Goal: Information Seeking & Learning: Learn about a topic

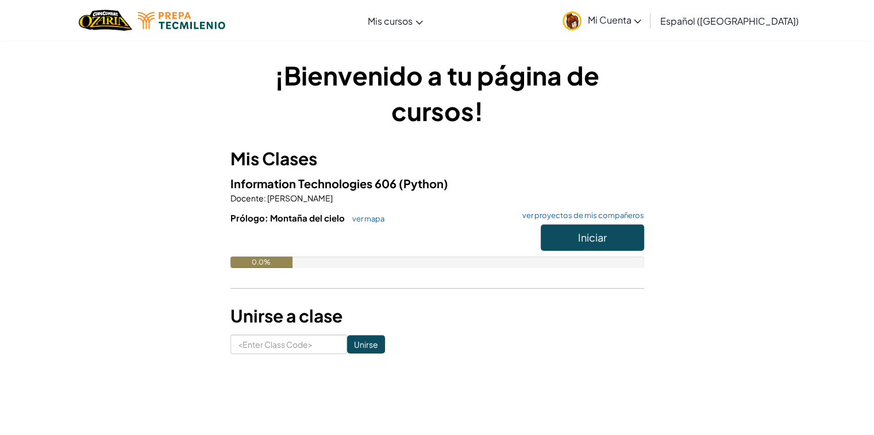
click at [531, 45] on div "¡Bienvenido a tu página de cursos! Mis Clases Information Technologies 606 (Pyt…" at bounding box center [437, 205] width 672 height 331
click at [551, 242] on button "Iniciar" at bounding box center [592, 238] width 103 height 26
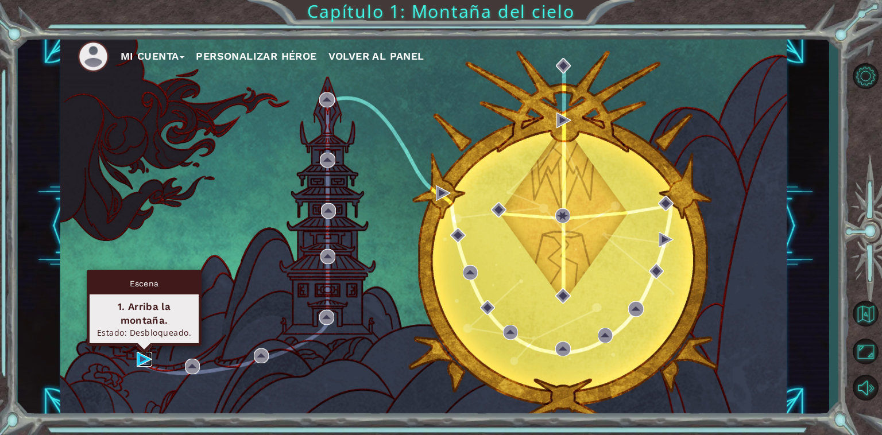
click at [140, 358] on img at bounding box center [145, 360] width 16 height 16
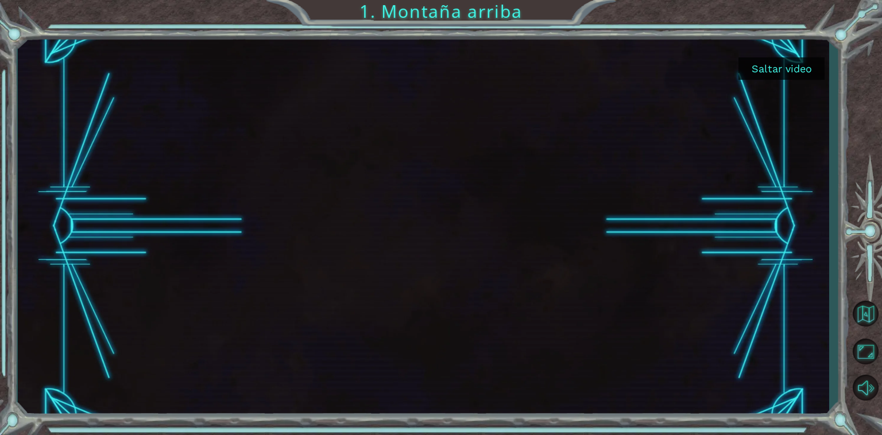
click at [815, 268] on div at bounding box center [424, 226] width 812 height 383
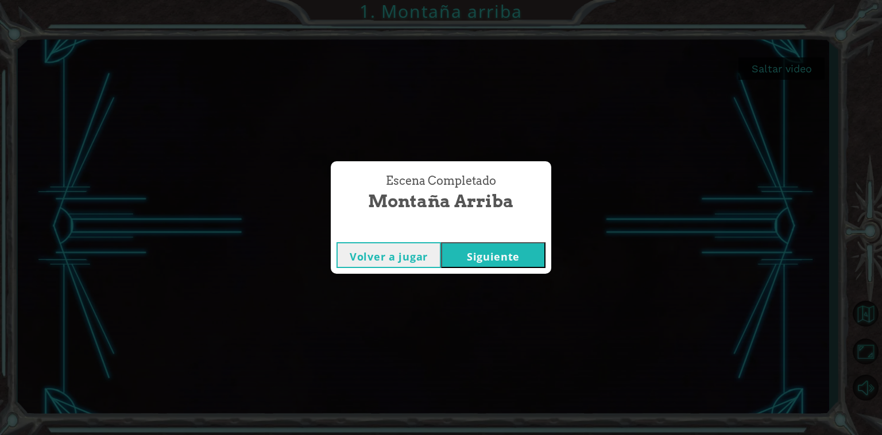
click at [457, 252] on button "Siguiente" at bounding box center [493, 255] width 105 height 26
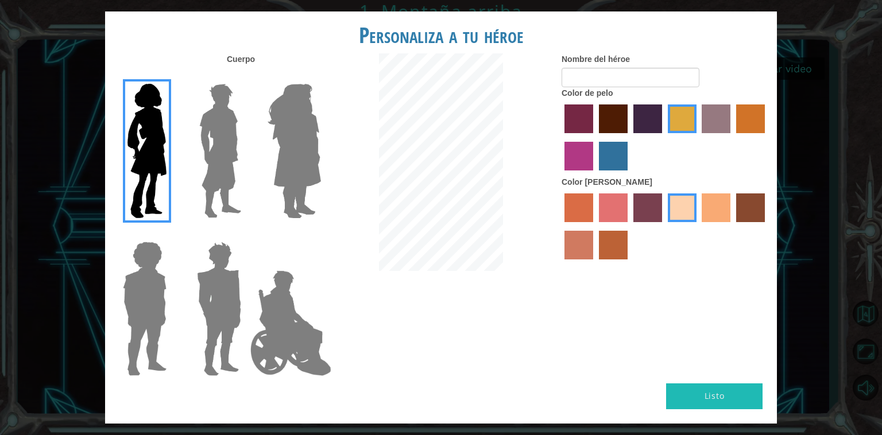
click at [685, 205] on label "sandy beach skin color" at bounding box center [682, 208] width 29 height 29
click at [664, 226] on input "sandy beach skin color" at bounding box center [664, 226] width 0 height 0
click at [740, 118] on label "gold drop hair color" at bounding box center [750, 119] width 29 height 29
click at [732, 137] on input "gold drop hair color" at bounding box center [732, 137] width 0 height 0
drag, startPoint x: 631, startPoint y: 121, endPoint x: 613, endPoint y: 114, distance: 18.9
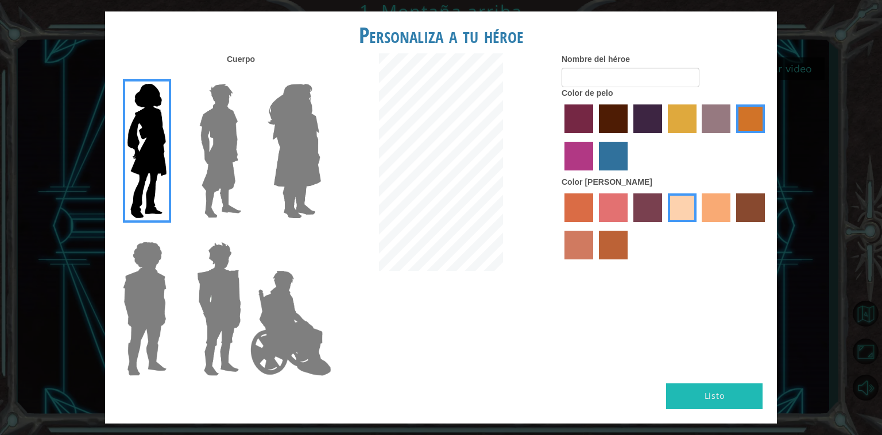
click at [613, 114] on div at bounding box center [665, 139] width 207 height 75
click at [613, 114] on label "maroon hair color" at bounding box center [613, 119] width 29 height 29
click at [595, 137] on input "maroon hair color" at bounding box center [595, 137] width 0 height 0
click at [618, 154] on label "lachmara hair color" at bounding box center [613, 156] width 29 height 29
click at [595, 175] on input "lachmara hair color" at bounding box center [595, 175] width 0 height 0
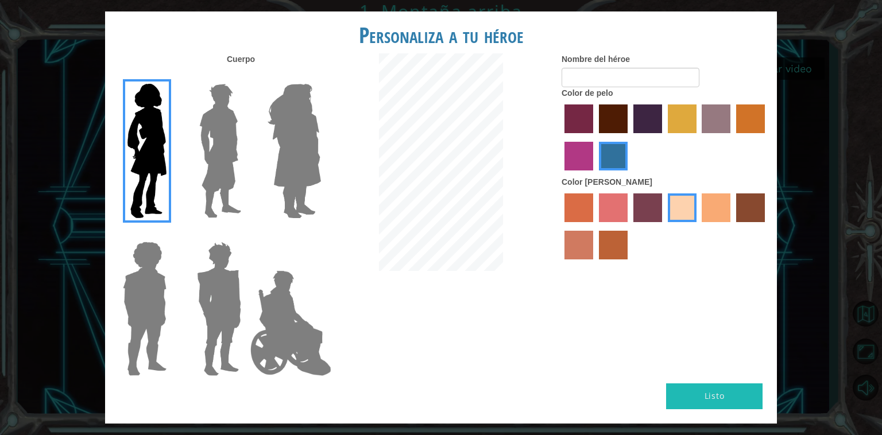
click at [722, 113] on label "bazaar hair color" at bounding box center [716, 119] width 29 height 29
click at [698, 137] on input "bazaar hair color" at bounding box center [698, 137] width 0 height 0
click at [680, 118] on label "tulip tree hair color" at bounding box center [682, 119] width 29 height 29
click at [664, 137] on input "tulip tree hair color" at bounding box center [664, 137] width 0 height 0
click at [646, 114] on label "hot purple hair color" at bounding box center [648, 119] width 29 height 29
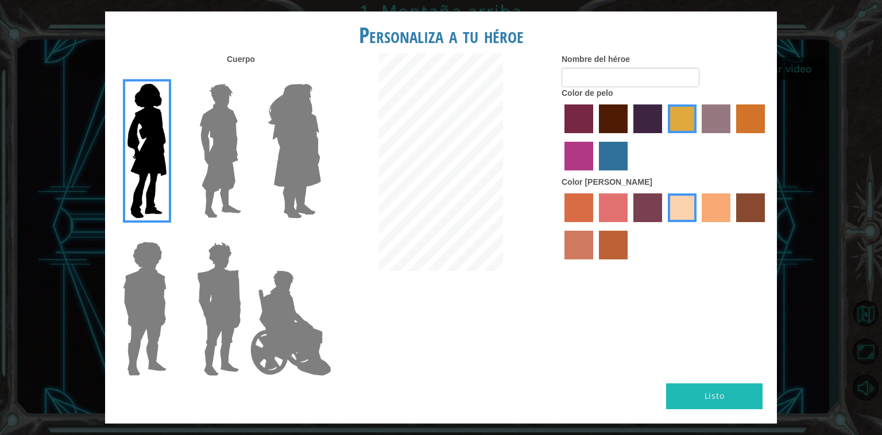
click at [630, 137] on input "hot purple hair color" at bounding box center [630, 137] width 0 height 0
click at [607, 113] on label "maroon hair color" at bounding box center [613, 119] width 29 height 29
click at [595, 137] on input "maroon hair color" at bounding box center [595, 137] width 0 height 0
click at [591, 113] on label "paprika hair color" at bounding box center [579, 119] width 29 height 29
click at [561, 137] on input "paprika hair color" at bounding box center [561, 137] width 0 height 0
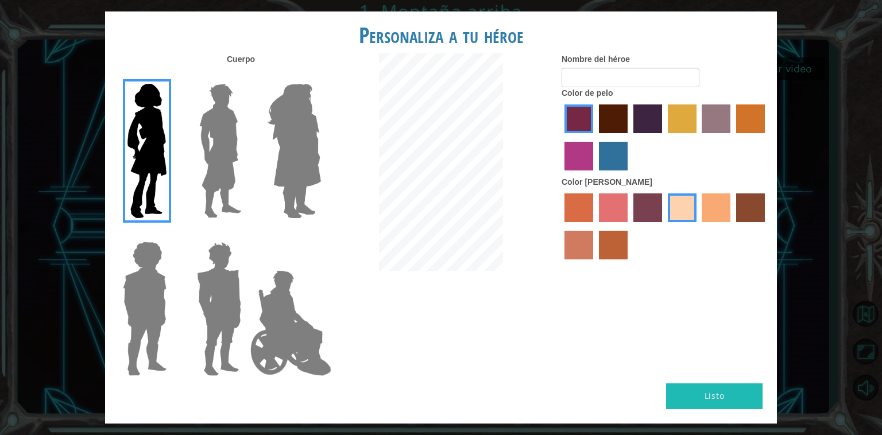
click at [583, 160] on label "medium red violet hair color" at bounding box center [579, 156] width 29 height 29
click at [767, 137] on input "medium red violet hair color" at bounding box center [767, 137] width 0 height 0
click at [747, 133] on div at bounding box center [665, 139] width 207 height 75
click at [608, 209] on label "froly skin color" at bounding box center [613, 208] width 29 height 29
click at [595, 226] on input "froly skin color" at bounding box center [595, 226] width 0 height 0
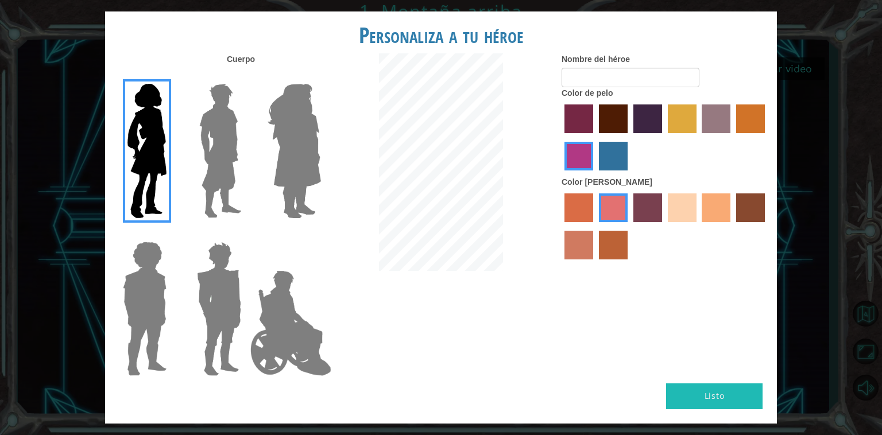
click at [678, 213] on label "sandy beach skin color" at bounding box center [682, 208] width 29 height 29
click at [664, 226] on input "sandy beach skin color" at bounding box center [664, 226] width 0 height 0
click at [742, 119] on label "gold drop hair color" at bounding box center [750, 119] width 29 height 29
click at [732, 137] on input "gold drop hair color" at bounding box center [732, 137] width 0 height 0
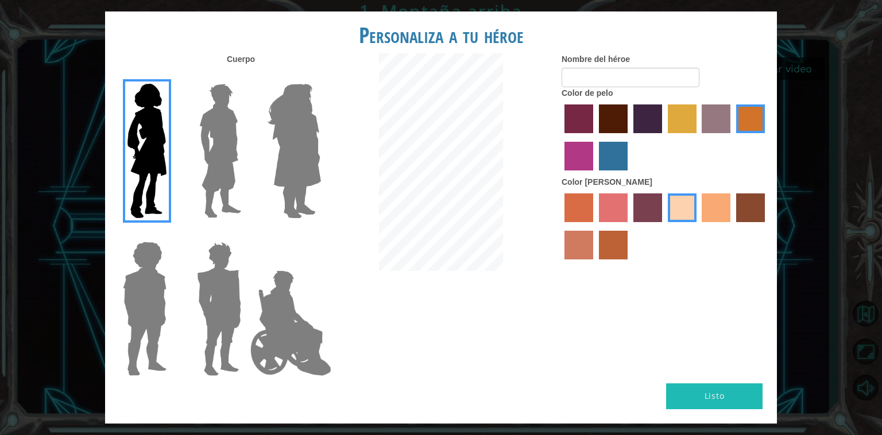
click at [616, 123] on label "maroon hair color" at bounding box center [613, 119] width 29 height 29
click at [595, 137] on input "maroon hair color" at bounding box center [595, 137] width 0 height 0
click at [752, 107] on label "gold drop hair color" at bounding box center [750, 119] width 29 height 29
click at [732, 137] on input "gold drop hair color" at bounding box center [732, 137] width 0 height 0
click at [609, 123] on label "maroon hair color" at bounding box center [613, 119] width 29 height 29
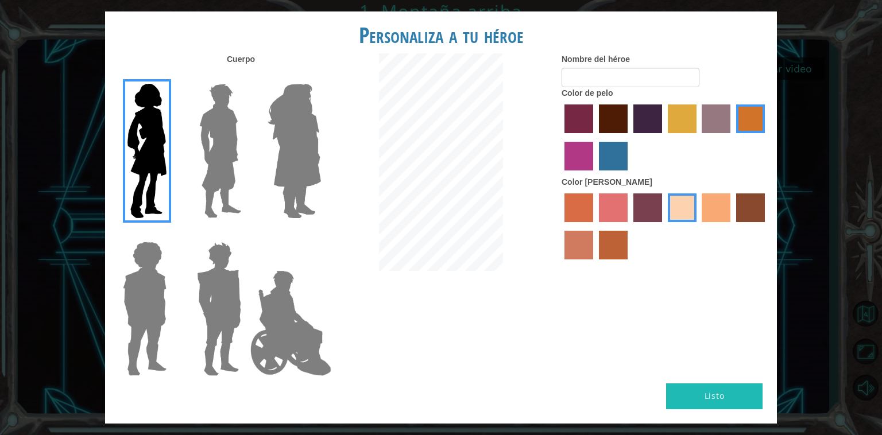
click at [595, 137] on input "maroon hair color" at bounding box center [595, 137] width 0 height 0
click at [681, 119] on label "tulip tree hair color" at bounding box center [682, 119] width 29 height 29
click at [664, 137] on input "tulip tree hair color" at bounding box center [664, 137] width 0 height 0
click at [299, 163] on img at bounding box center [294, 151] width 63 height 144
click at [321, 76] on input "Hero Amethyst" at bounding box center [321, 76] width 0 height 0
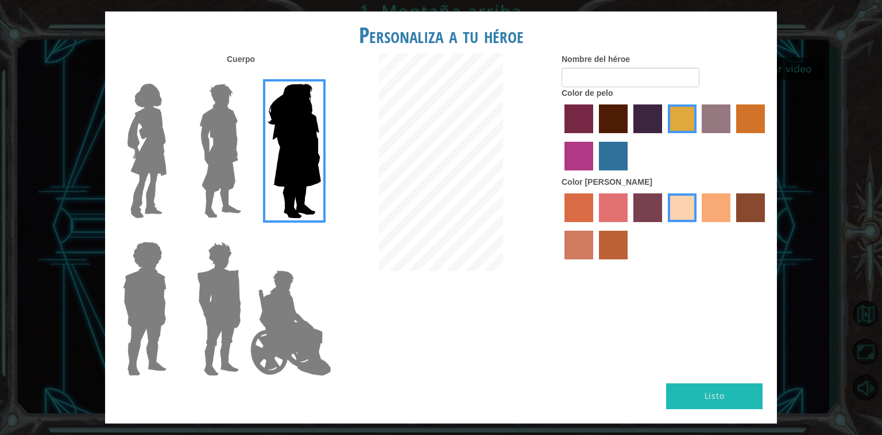
click at [230, 164] on img at bounding box center [220, 151] width 51 height 144
click at [246, 76] on input "Hero Lars" at bounding box center [246, 76] width 0 height 0
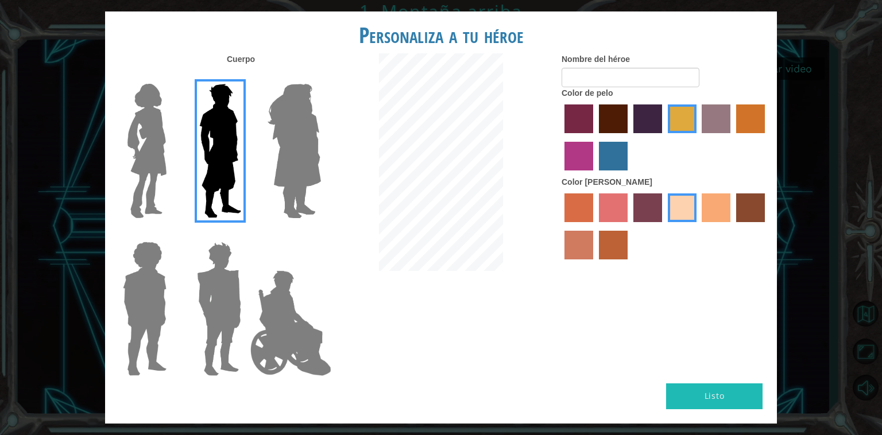
click at [175, 300] on div at bounding box center [142, 305] width 75 height 158
click at [147, 295] on img at bounding box center [144, 309] width 53 height 144
click at [171, 234] on input "Hero Steven" at bounding box center [171, 234] width 0 height 0
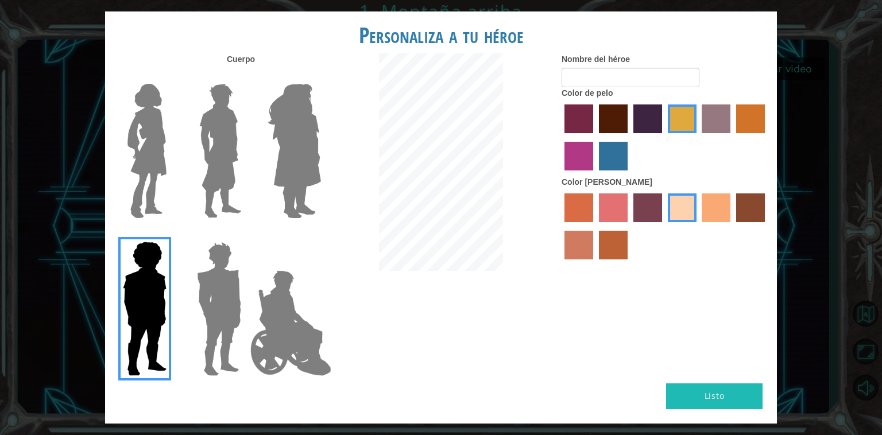
click at [225, 306] on img at bounding box center [218, 309] width 53 height 144
click at [246, 234] on input "Hero Garnet" at bounding box center [246, 234] width 0 height 0
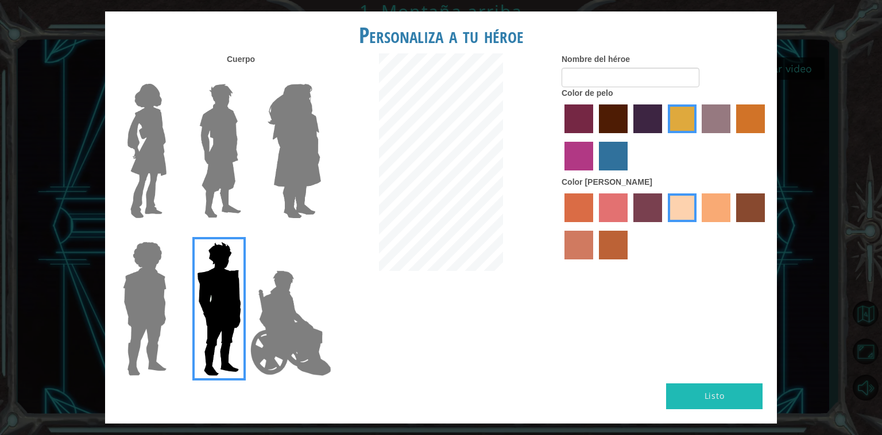
click at [299, 321] on img at bounding box center [291, 323] width 90 height 115
click at [321, 234] on input "Hero Jamie" at bounding box center [321, 234] width 0 height 0
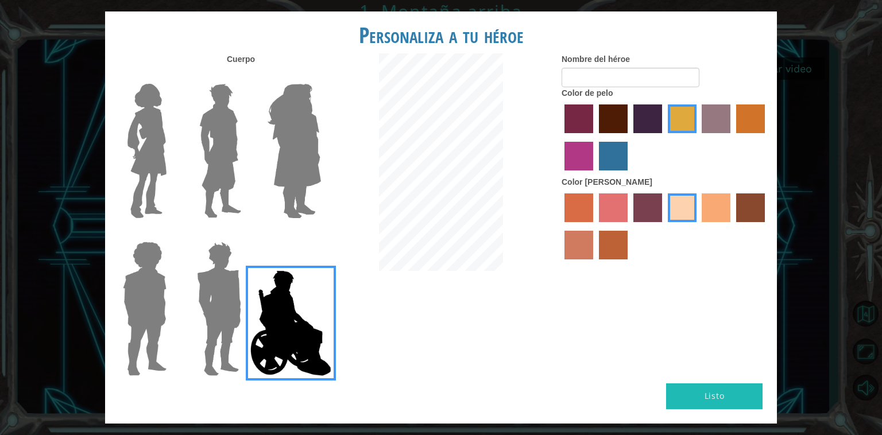
click at [187, 160] on div at bounding box center [217, 147] width 75 height 158
click at [161, 155] on img at bounding box center [147, 151] width 48 height 144
click at [171, 76] on input "Hero Connie" at bounding box center [171, 76] width 0 height 0
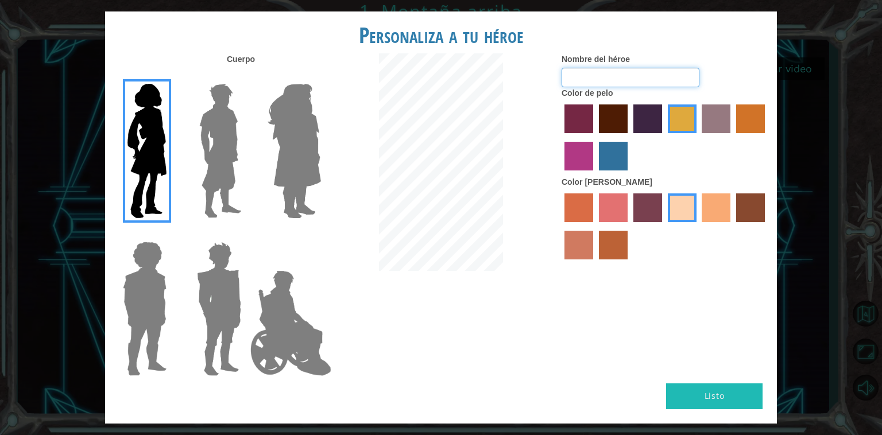
click at [665, 82] on input "Nombre del héroe" at bounding box center [631, 78] width 138 height 20
type input "M"
type input "s"
type input "S"
click at [723, 392] on button "Listo" at bounding box center [714, 397] width 96 height 26
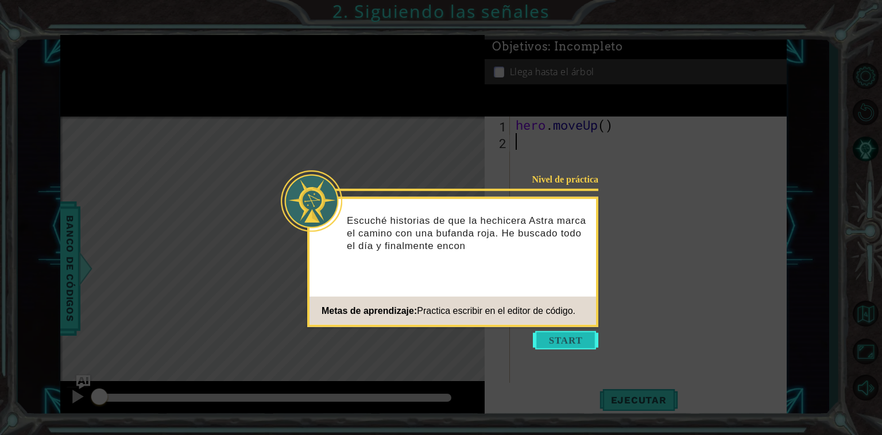
click at [563, 339] on button "Start" at bounding box center [565, 340] width 65 height 18
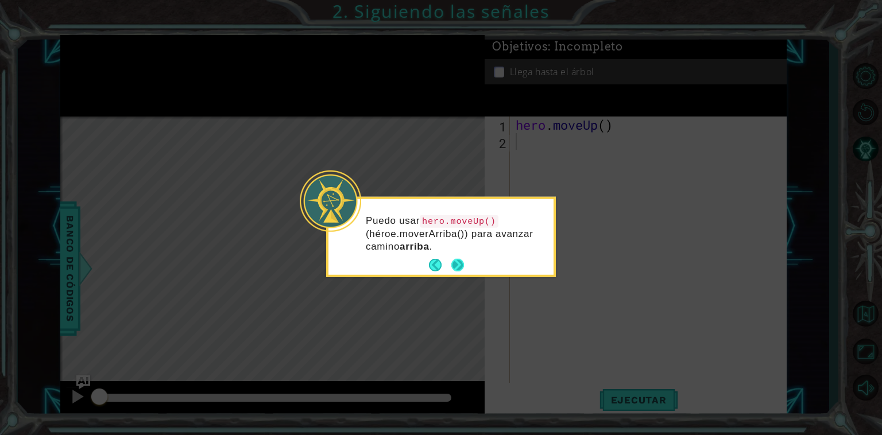
click at [462, 265] on button "Next" at bounding box center [457, 265] width 13 height 13
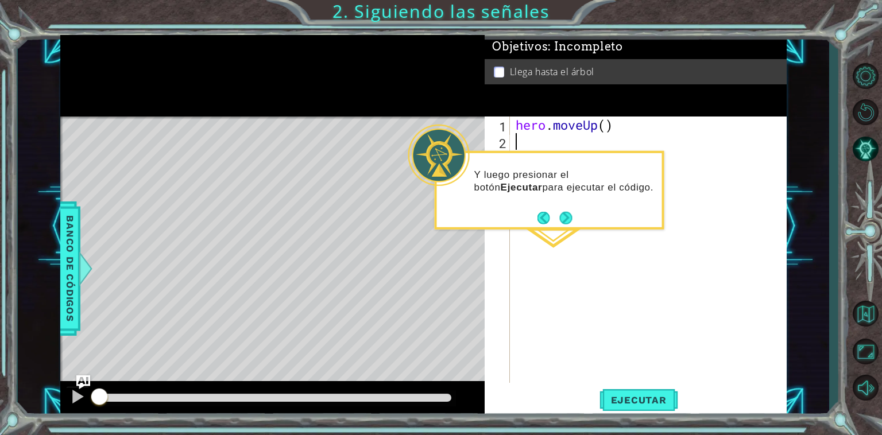
click at [855, 45] on div "1 ההההההההההההההההההההההההההההההההההההההההההההההההההההההההההההההההההההההההההההה…" at bounding box center [441, 217] width 882 height 435
click at [860, 306] on button "Volver al mapa" at bounding box center [865, 314] width 33 height 33
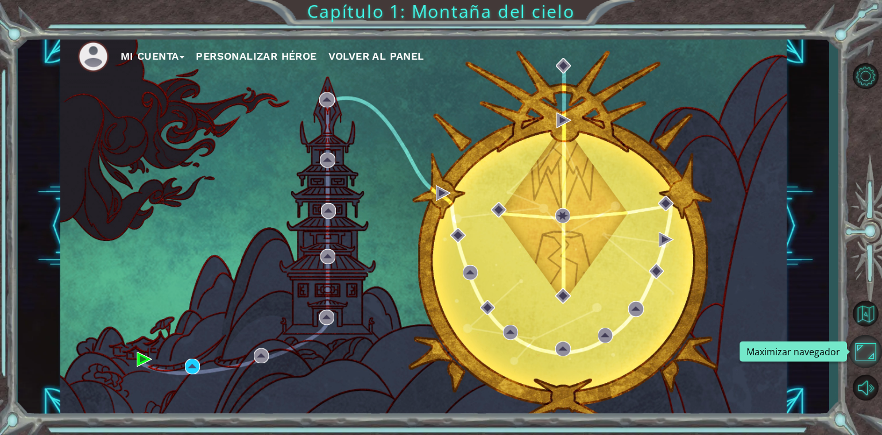
click at [859, 350] on button "Maximizar navegador" at bounding box center [865, 351] width 33 height 33
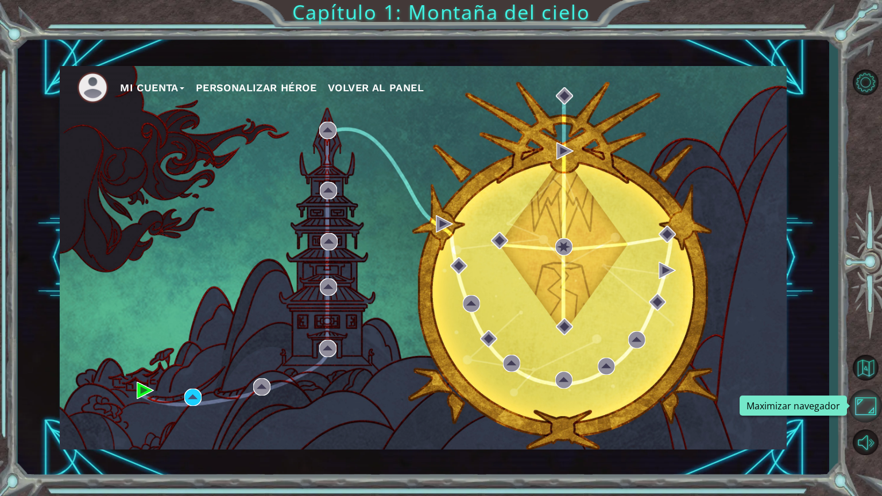
click at [863, 396] on button "Maximizar navegador" at bounding box center [865, 405] width 33 height 33
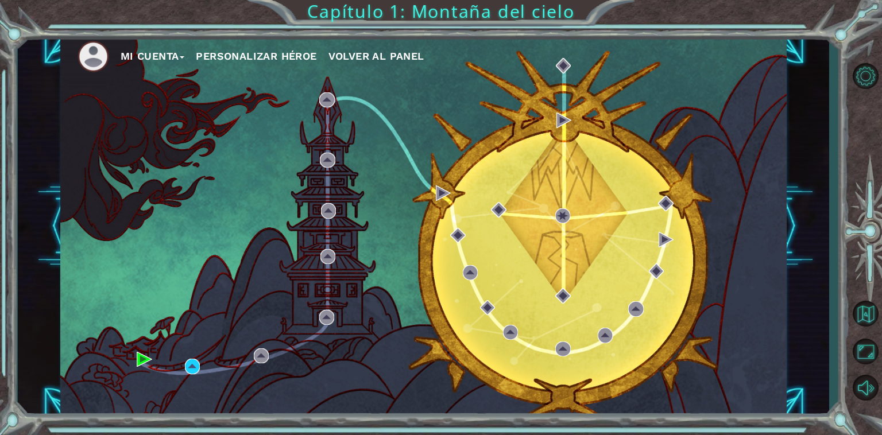
click at [170, 59] on button "Mi Cuenta" at bounding box center [153, 56] width 64 height 17
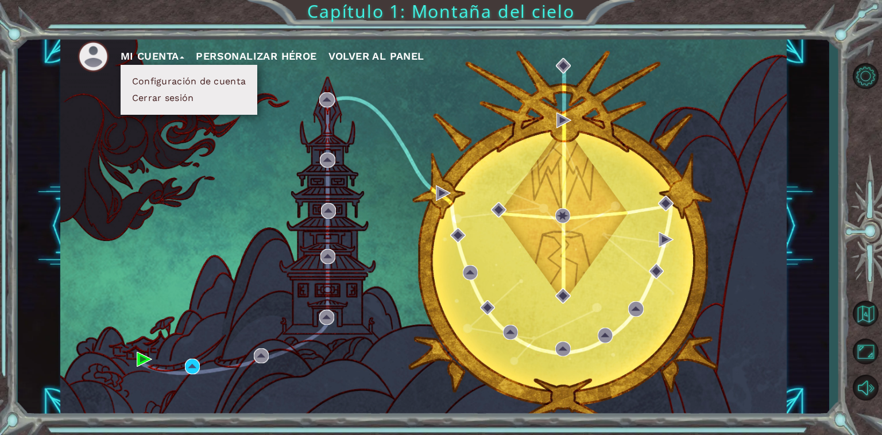
click at [122, 36] on nav "Mi Cuenta Configuración de cuenta Cerrar sesión Personalizar héroe Volver al pa…" at bounding box center [423, 53] width 727 height 37
click at [101, 47] on img at bounding box center [94, 57] width 32 height 32
click at [299, 56] on button "Personalizar héroe" at bounding box center [256, 56] width 121 height 17
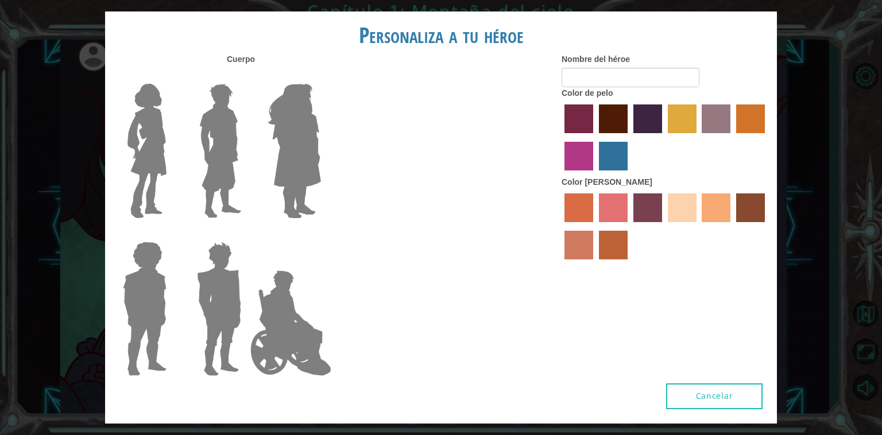
type input "S"
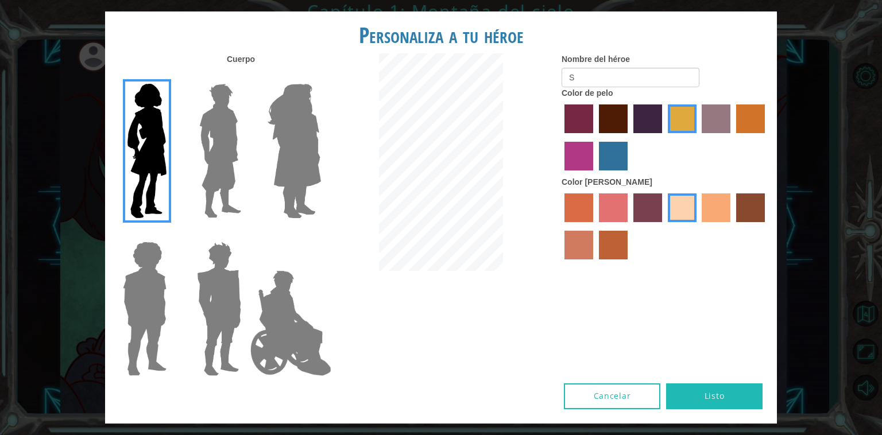
click at [822, 31] on div "Personaliza a tu héroe [PERSON_NAME] Nombre del héroe S Color de pelo Color [PE…" at bounding box center [441, 217] width 882 height 435
click at [597, 396] on button "Cancelar" at bounding box center [612, 397] width 96 height 26
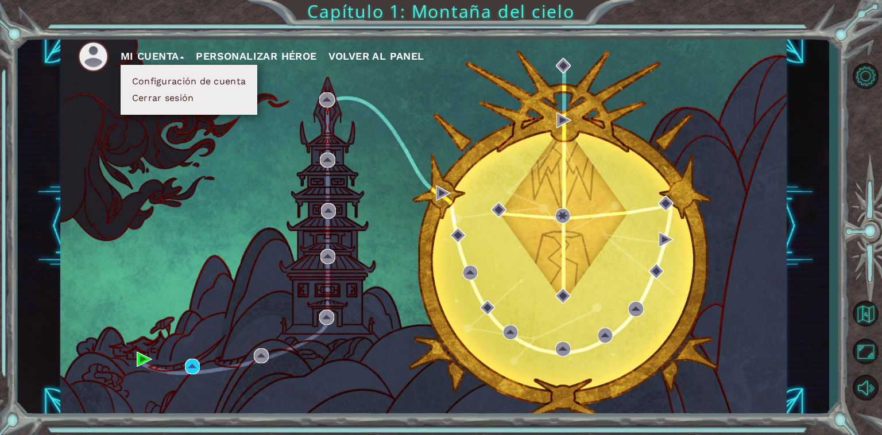
click at [465, 109] on div "Mi Cuenta Configuración de cuenta Cerrar sesión Personalizar héroe Volver al pa…" at bounding box center [423, 226] width 727 height 383
click at [461, 106] on div "Mi Cuenta Configuración de cuenta Cerrar sesión Personalizar héroe Volver al pa…" at bounding box center [423, 226] width 727 height 383
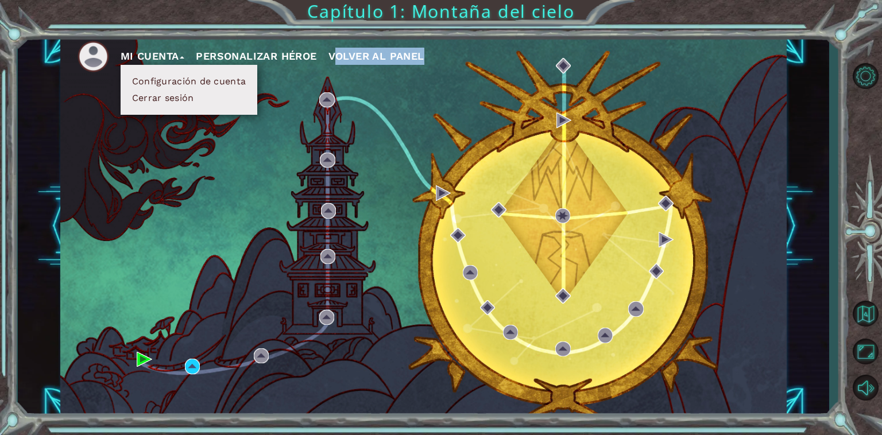
click at [461, 106] on div "Mi Cuenta Configuración de cuenta Cerrar sesión Personalizar héroe Volver al pa…" at bounding box center [423, 226] width 727 height 383
